Goal: Task Accomplishment & Management: Manage account settings

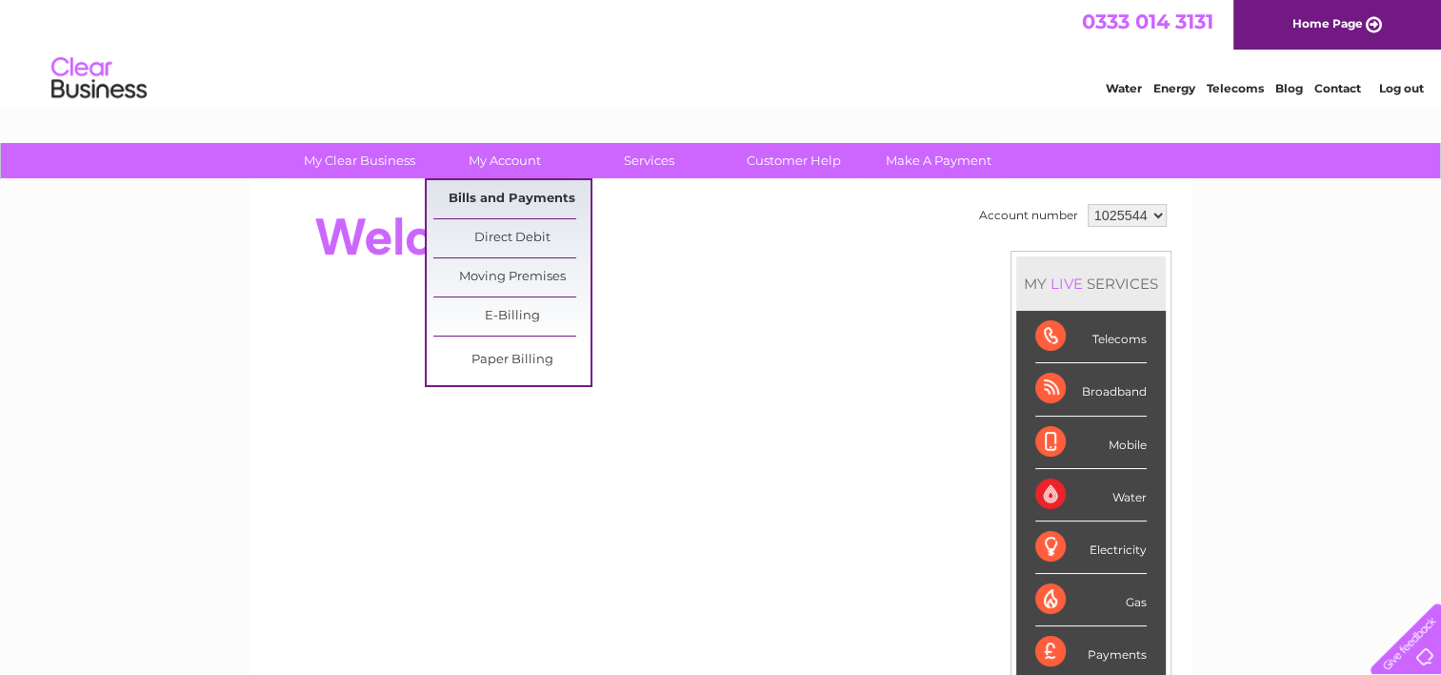
click at [522, 187] on link "Bills and Payments" at bounding box center [511, 199] width 157 height 38
click at [512, 194] on link "Bills and Payments" at bounding box center [511, 199] width 157 height 38
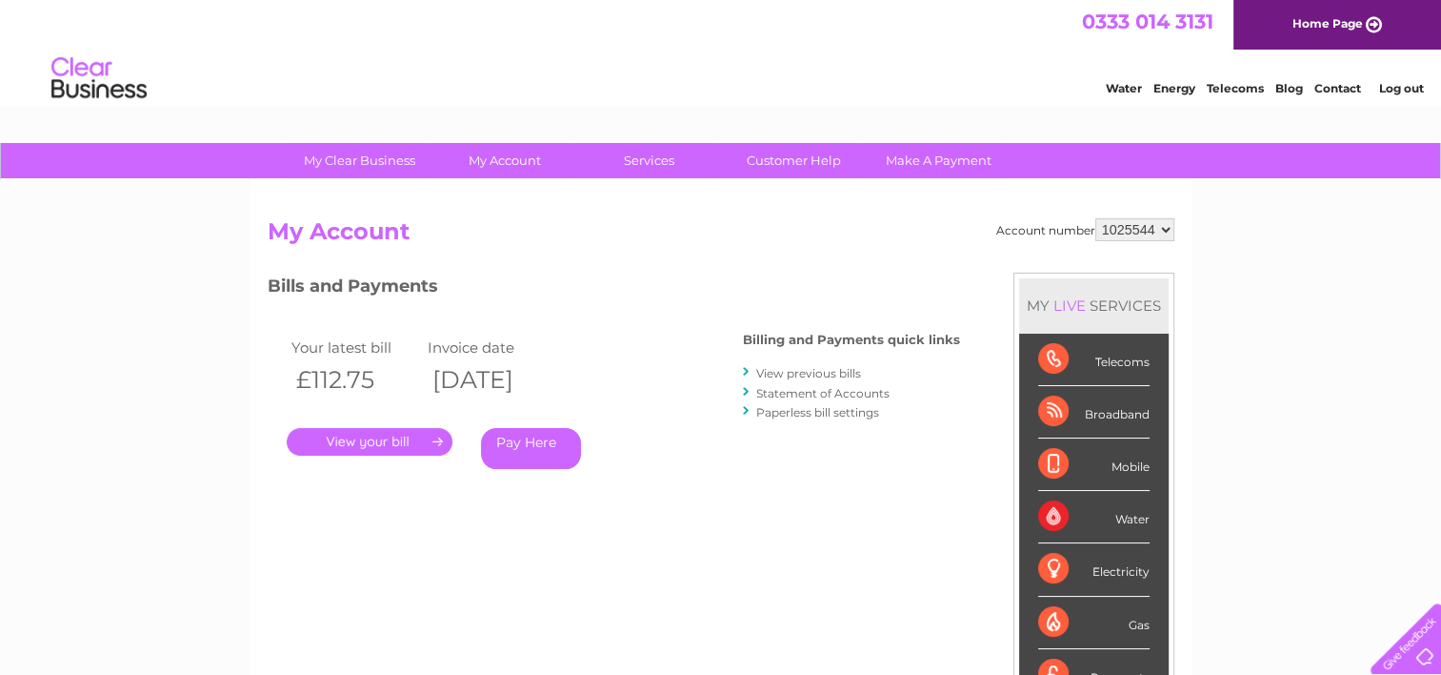
click at [795, 371] on link "View previous bills" at bounding box center [808, 373] width 105 height 14
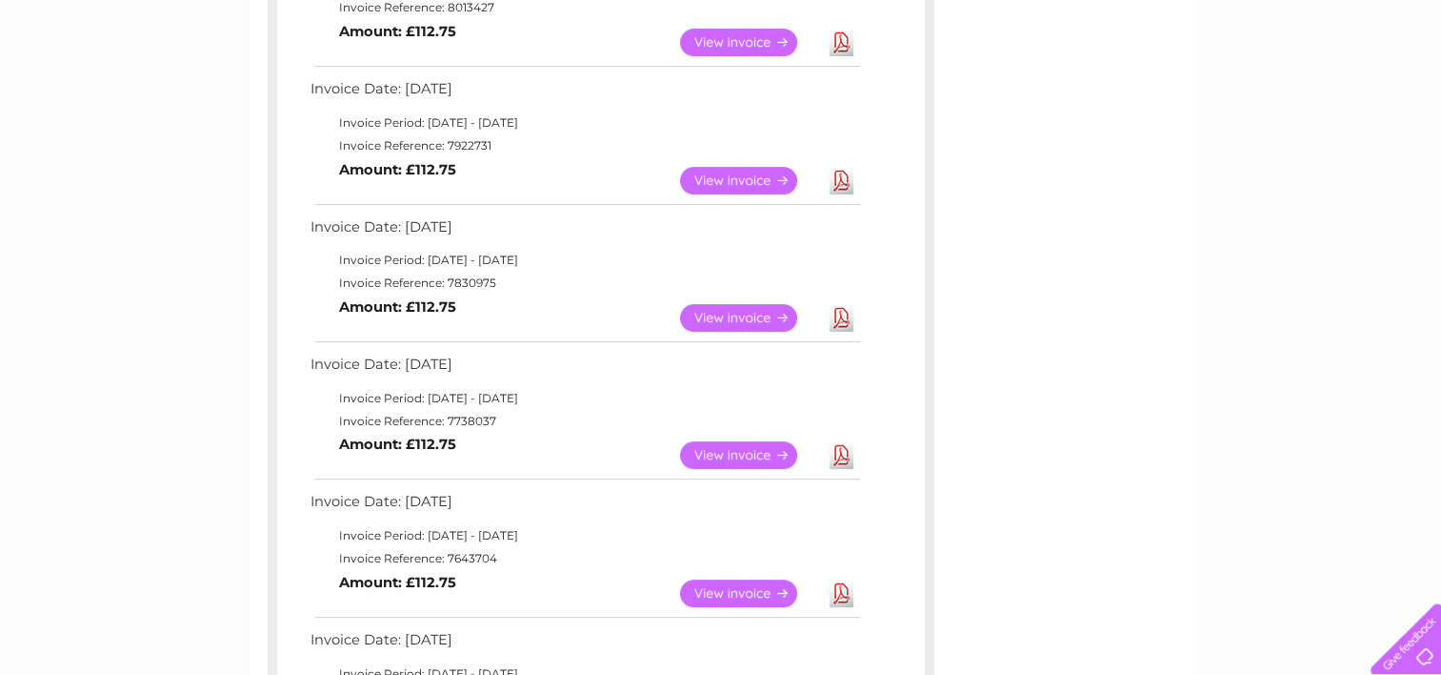
scroll to position [564, 0]
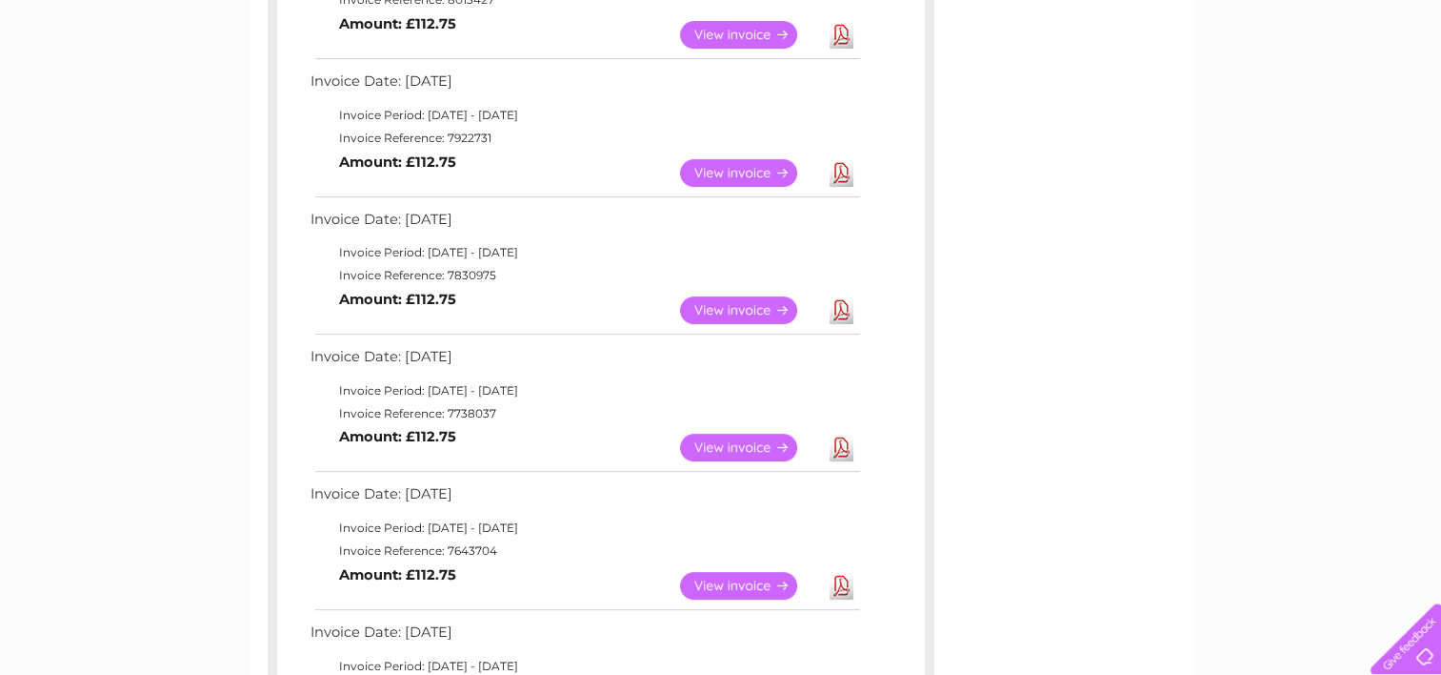
click at [735, 582] on link "View" at bounding box center [750, 586] width 140 height 28
